Goal: Transaction & Acquisition: Register for event/course

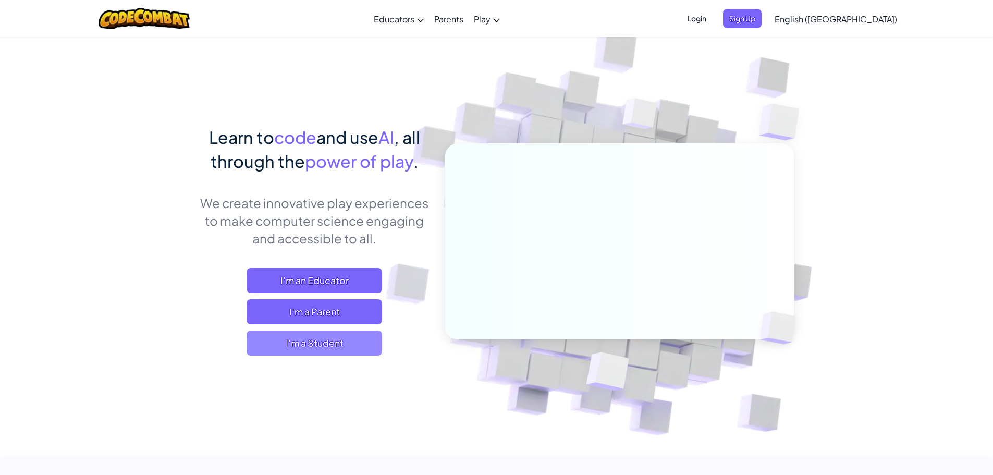
click at [309, 336] on span "I'm a Student" at bounding box center [315, 342] width 136 height 25
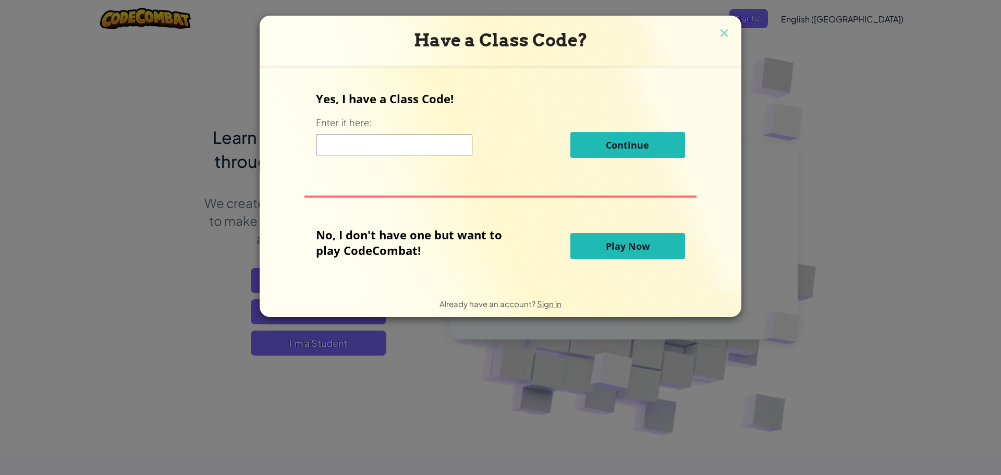
drag, startPoint x: 851, startPoint y: 156, endPoint x: 856, endPoint y: 154, distance: 5.8
click at [851, 157] on div "Have a Class Code? Yes, I have a Class Code! Enter it here: Continue No, I don'…" at bounding box center [500, 237] width 1001 height 475
click at [718, 38] on img at bounding box center [724, 34] width 14 height 16
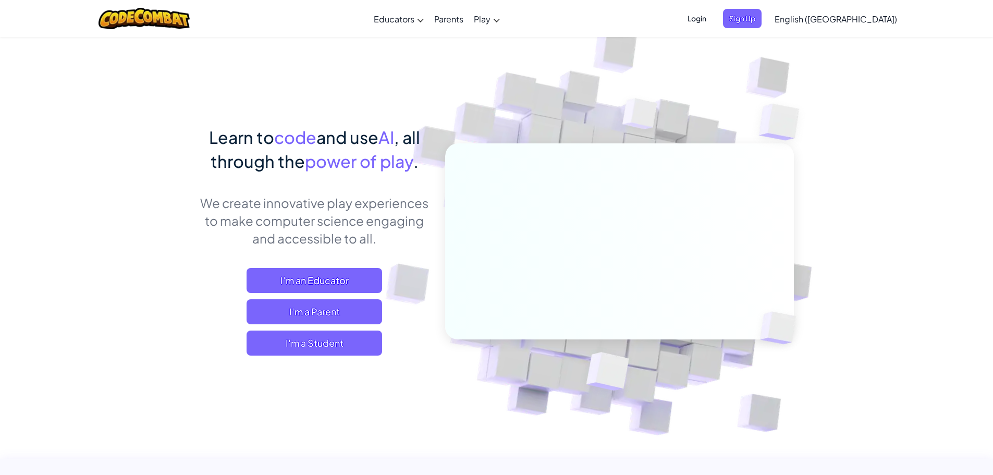
click at [713, 24] on span "Login" at bounding box center [696, 18] width 31 height 19
